Goal: Task Accomplishment & Management: Use online tool/utility

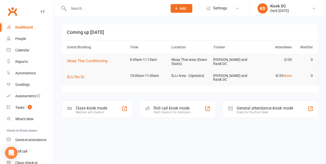
click at [234, 133] on html "Prospect Member Non-attending contact Add Settings Event Templates Appointment …" at bounding box center [163, 66] width 326 height 133
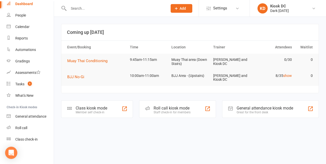
click at [37, 140] on div "Class check-in" at bounding box center [26, 139] width 22 height 4
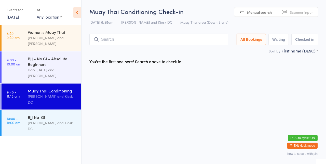
click at [113, 42] on input "search" at bounding box center [158, 40] width 139 height 12
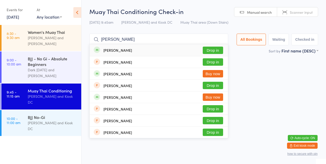
type input "[PERSON_NAME]"
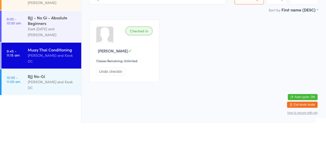
click at [118, 114] on button "Undo checkin" at bounding box center [110, 113] width 29 height 8
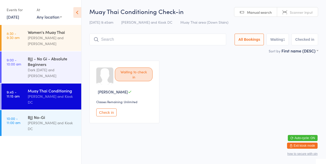
click at [190, 40] on input "search" at bounding box center [157, 40] width 137 height 12
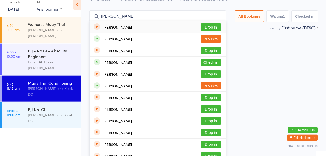
scroll to position [15, 0]
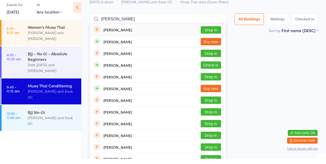
type input "[PERSON_NAME]"
click at [219, 29] on div "[PERSON_NAME] Drop in" at bounding box center [158, 35] width 136 height 12
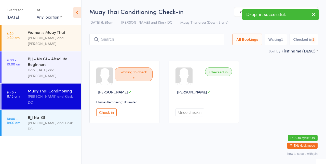
click at [176, 41] on input "search" at bounding box center [156, 40] width 135 height 12
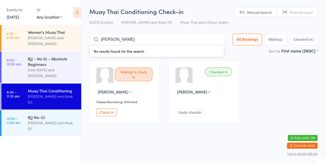
click at [196, 42] on input "[PERSON_NAME]" at bounding box center [156, 40] width 135 height 12
click at [189, 40] on input "[PERSON_NAME]" at bounding box center [156, 40] width 135 height 12
type input "[PERSON_NAME]"
